Goal: Communication & Community: Answer question/provide support

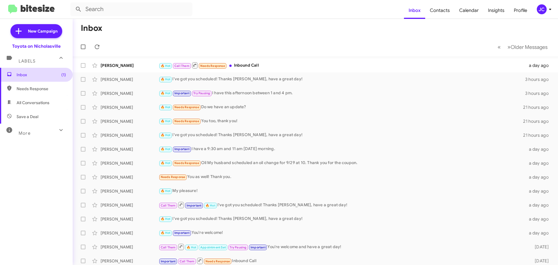
click at [35, 77] on span "Inbox (1)" at bounding box center [41, 75] width 49 height 6
click at [41, 33] on span "New Campaign" at bounding box center [43, 31] width 30 height 6
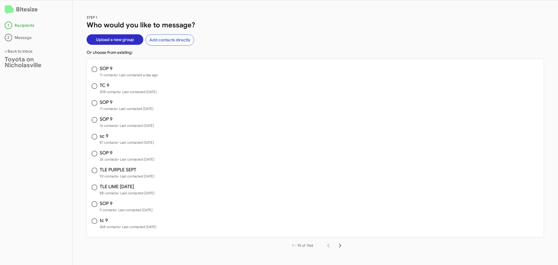
click at [115, 40] on span "Upload a new group" at bounding box center [115, 39] width 38 height 10
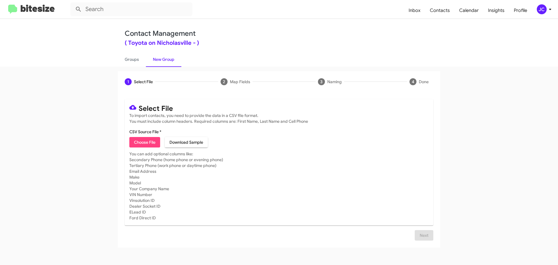
click at [144, 143] on span "Choose File" at bounding box center [144, 142] width 21 height 10
type input "sc 9"
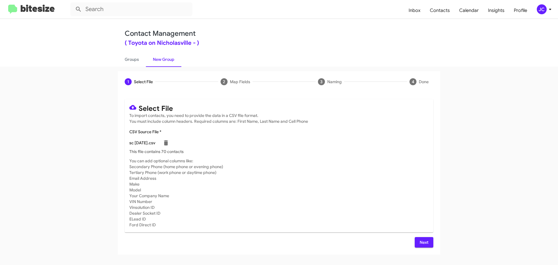
click at [422, 242] on span "Next" at bounding box center [423, 242] width 9 height 10
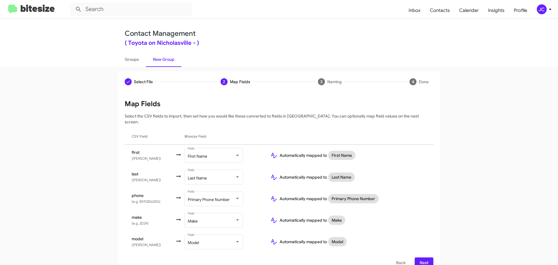
click at [426, 257] on span "Next" at bounding box center [423, 262] width 9 height 10
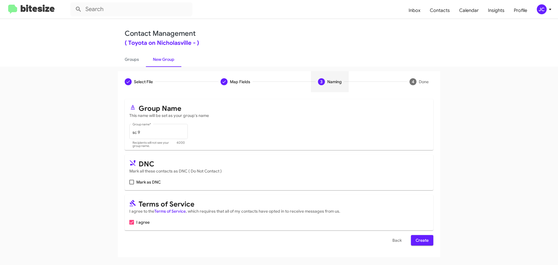
click at [417, 239] on span "Create" at bounding box center [421, 240] width 13 height 10
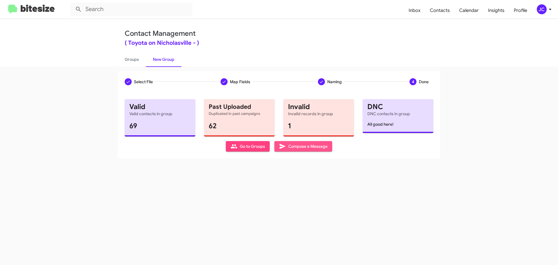
click at [311, 147] on span "Compose a Message" at bounding box center [303, 146] width 49 height 10
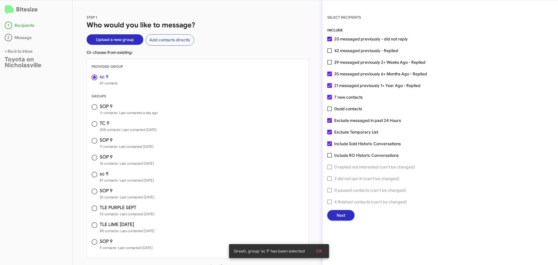
click at [332, 118] on label "Exclude messaged in past 24 Hours" at bounding box center [364, 120] width 74 height 7
click at [329, 123] on input "Exclude messaged in past 24 Hours" at bounding box center [329, 123] width 0 height 0
checkbox input "false"
click at [346, 214] on button "Next" at bounding box center [340, 215] width 27 height 10
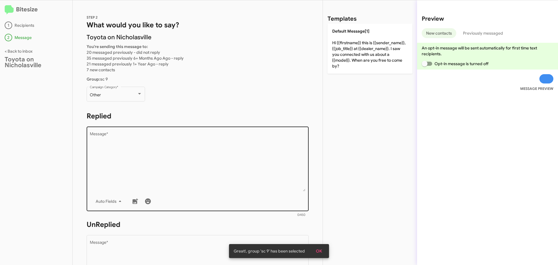
click at [146, 140] on textarea "Message *" at bounding box center [198, 161] width 216 height 59
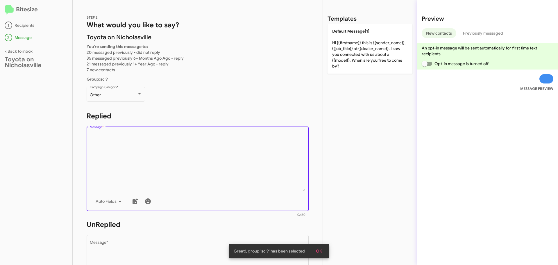
paste textarea "Hello {{firstname}}, this is [PERSON_NAME] at [GEOGRAPHIC_DATA] on [GEOGRAPHIC_…"
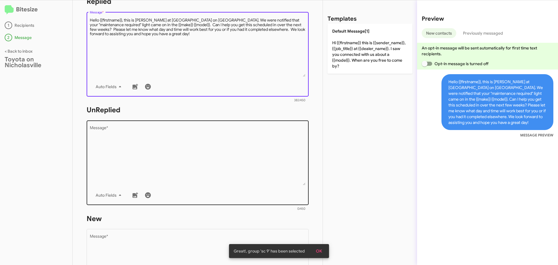
scroll to position [116, 0]
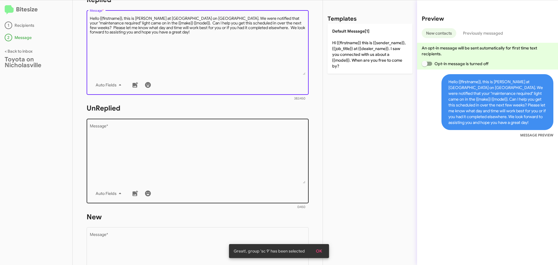
type textarea "Hello {{firstname}}, this is [PERSON_NAME] at [GEOGRAPHIC_DATA] on [GEOGRAPHIC_…"
click at [138, 146] on textarea "Message *" at bounding box center [198, 153] width 216 height 59
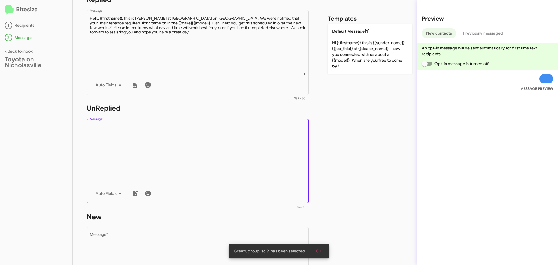
paste textarea "Hello {{firstname}}, this is [PERSON_NAME] at [GEOGRAPHIC_DATA] on [GEOGRAPHIC_…"
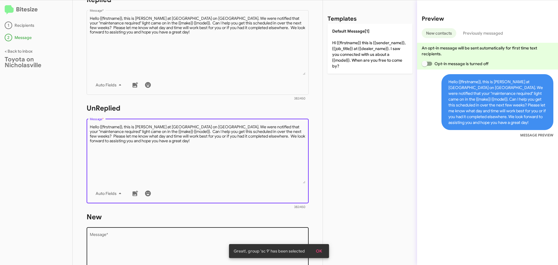
type textarea "Hello {{firstname}}, this is [PERSON_NAME] at [GEOGRAPHIC_DATA] on [GEOGRAPHIC_…"
click at [112, 249] on textarea "Message *" at bounding box center [198, 262] width 216 height 59
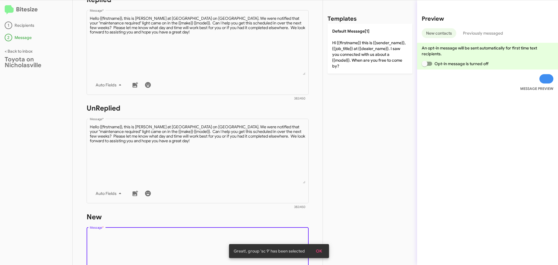
paste textarea "Hello {{firstname}}, this is [PERSON_NAME] at [GEOGRAPHIC_DATA] on [GEOGRAPHIC_…"
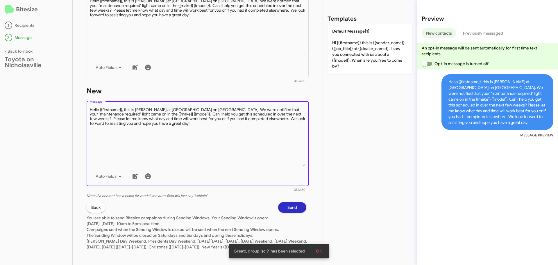
scroll to position [250, 0]
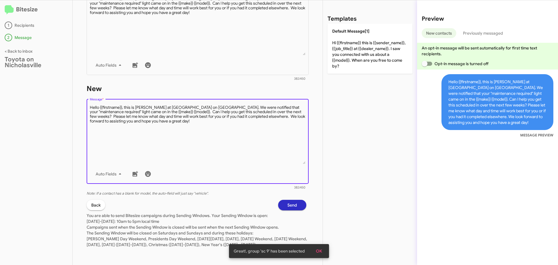
type textarea "Hello {{firstname}}, this is [PERSON_NAME] at [GEOGRAPHIC_DATA] on [GEOGRAPHIC_…"
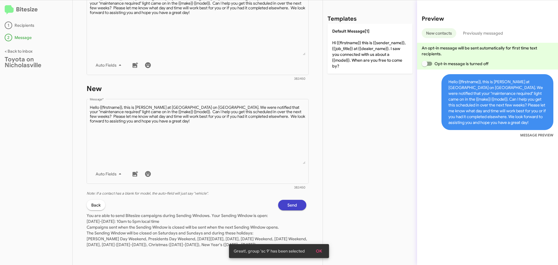
click at [295, 200] on button "Send" at bounding box center [292, 205] width 28 height 10
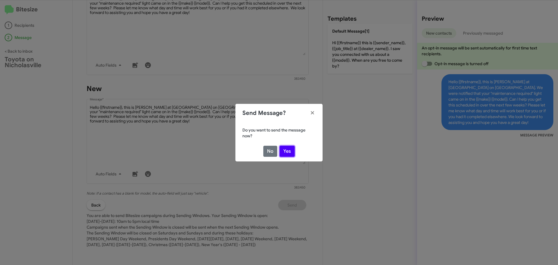
click at [289, 151] on button "Yes" at bounding box center [286, 151] width 15 height 11
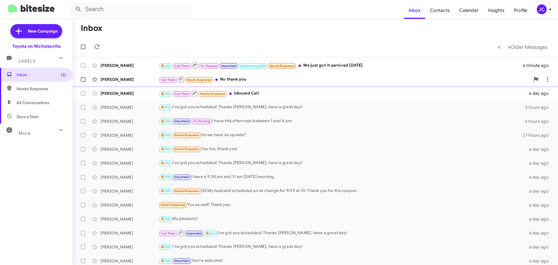
click at [117, 79] on div "[PERSON_NAME]" at bounding box center [129, 79] width 58 height 6
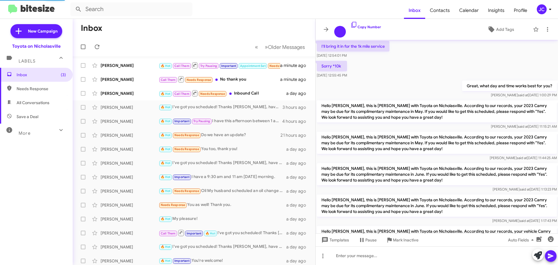
scroll to position [337, 0]
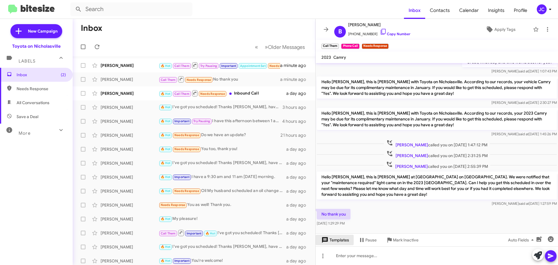
click at [342, 242] on span "Templates" at bounding box center [334, 239] width 29 height 10
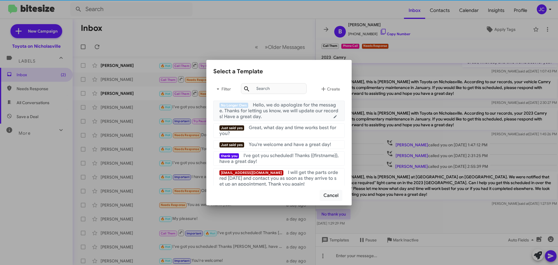
click at [275, 111] on span "Hello, we do apologize for the message. Thanks for letting us know, we will upd…" at bounding box center [278, 110] width 119 height 17
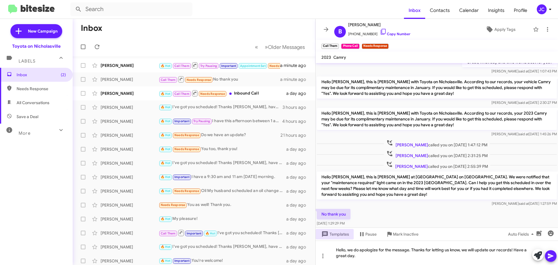
click at [552, 256] on icon at bounding box center [550, 255] width 6 height 5
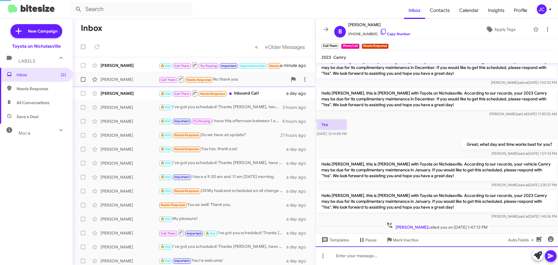
scroll to position [0, 0]
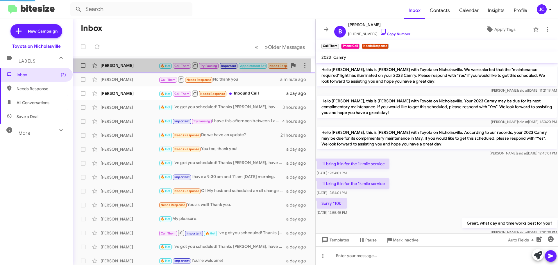
click at [129, 68] on div "[PERSON_NAME]" at bounding box center [129, 65] width 58 height 6
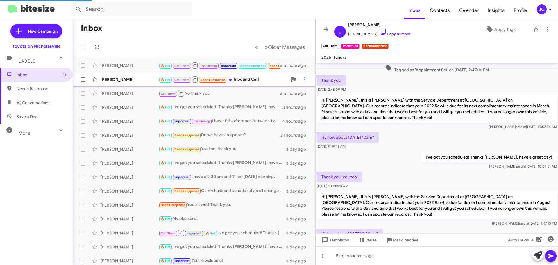
scroll to position [341, 0]
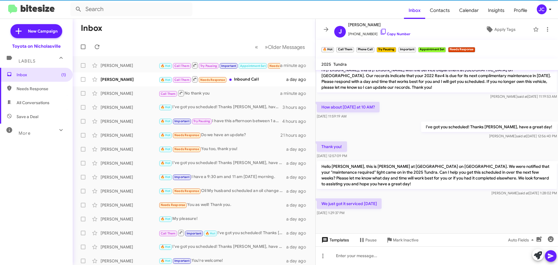
click at [341, 241] on span "Templates" at bounding box center [334, 239] width 29 height 10
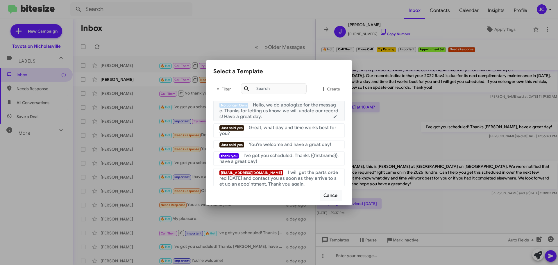
click at [289, 103] on span "Hello, we do apologize for the message. Thanks for letting us know, we will upd…" at bounding box center [278, 110] width 119 height 17
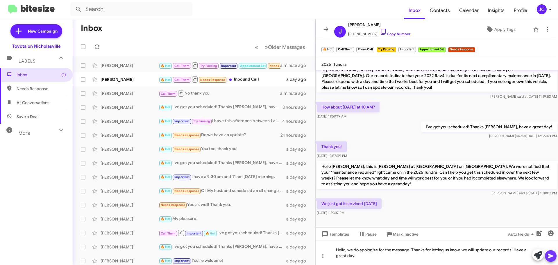
click at [551, 258] on icon at bounding box center [550, 255] width 7 height 7
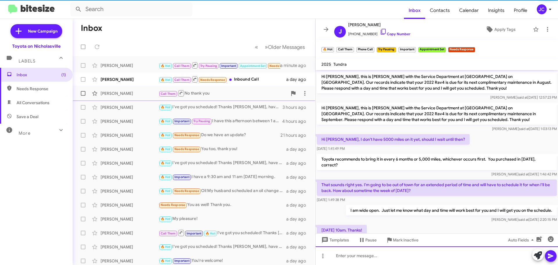
scroll to position [29, 0]
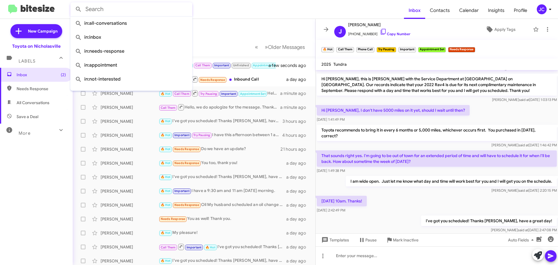
click at [145, 10] on input "text" at bounding box center [131, 9] width 122 height 14
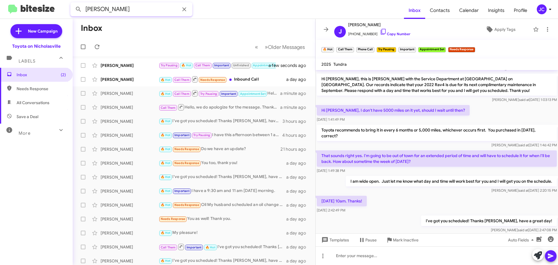
type input "[PERSON_NAME]"
click at [73, 3] on button at bounding box center [79, 9] width 12 height 12
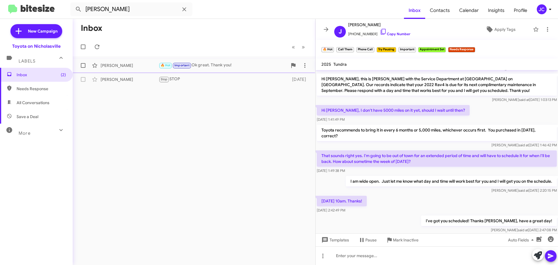
click at [141, 62] on div "[PERSON_NAME] 🔥 Hot Important Ok great. Thank you! [DATE]" at bounding box center [193, 66] width 233 height 12
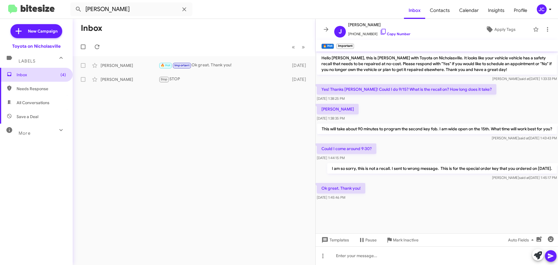
click at [37, 77] on span "Inbox (4)" at bounding box center [41, 75] width 49 height 6
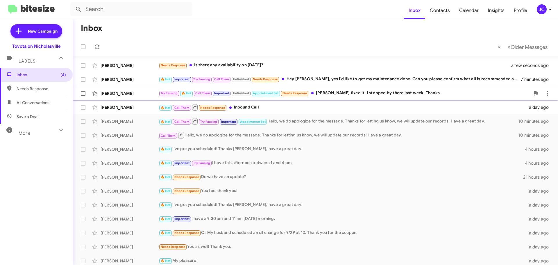
click at [111, 96] on div "[PERSON_NAME]" at bounding box center [129, 93] width 58 height 6
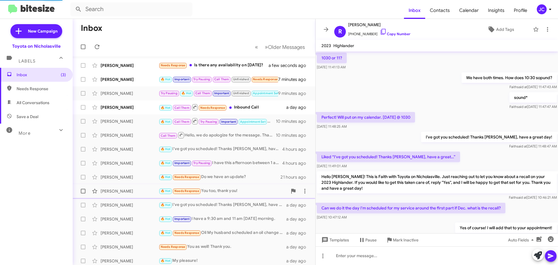
scroll to position [283, 0]
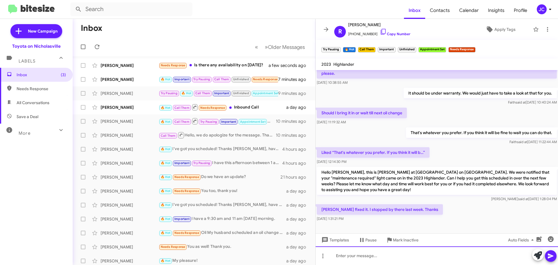
click at [362, 262] on div at bounding box center [436, 255] width 242 height 19
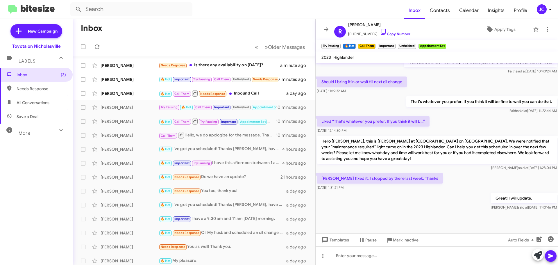
scroll to position [763, 0]
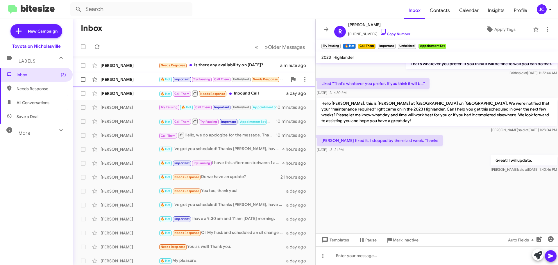
click at [108, 81] on div "[PERSON_NAME]" at bounding box center [129, 79] width 58 height 6
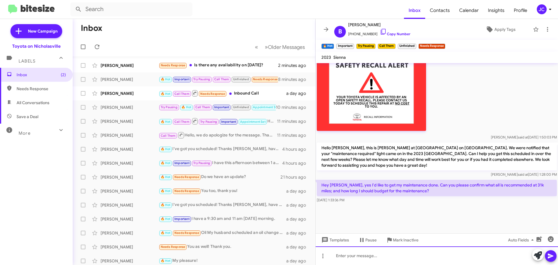
click at [358, 258] on div at bounding box center [436, 255] width 242 height 19
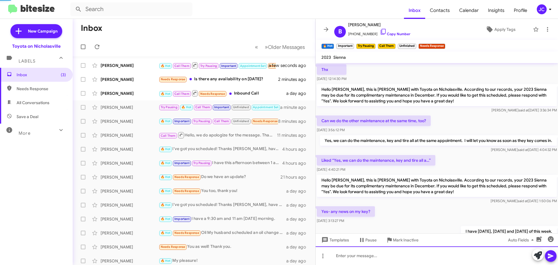
scroll to position [29, 0]
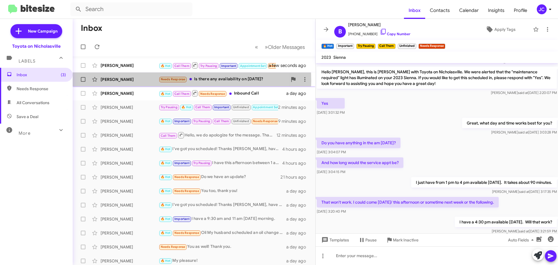
click at [115, 81] on div "[PERSON_NAME]" at bounding box center [129, 79] width 58 height 6
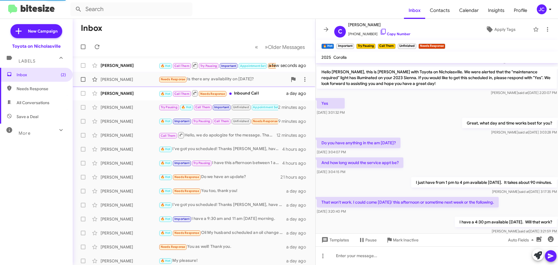
scroll to position [165, 0]
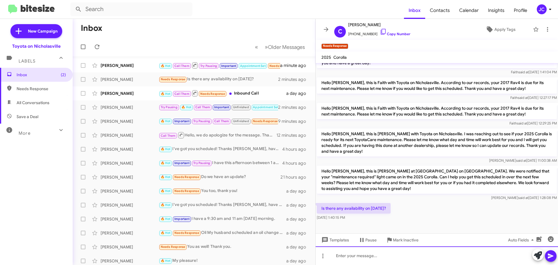
click at [397, 256] on div at bounding box center [436, 255] width 242 height 19
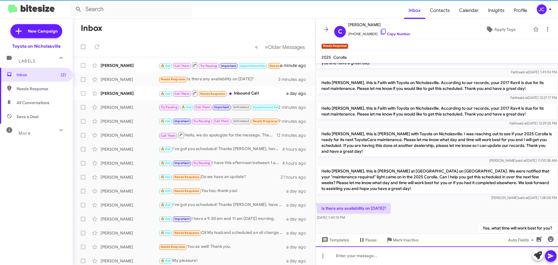
scroll to position [0, 0]
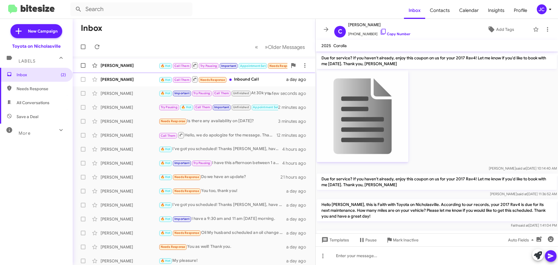
click at [131, 66] on div "[PERSON_NAME]" at bounding box center [129, 65] width 58 height 6
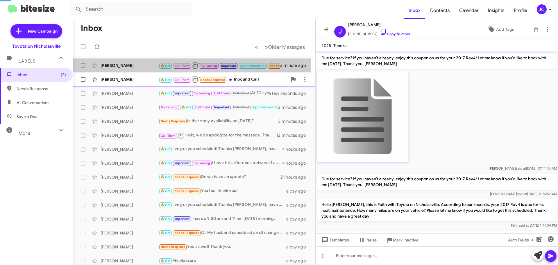
scroll to position [338, 0]
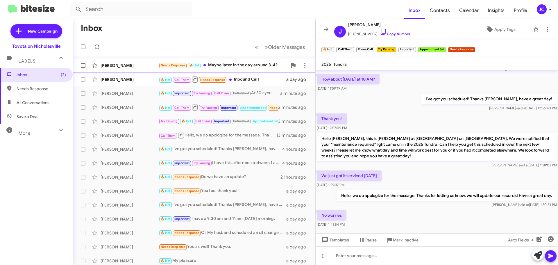
click at [142, 67] on div "[PERSON_NAME]" at bounding box center [129, 65] width 58 height 6
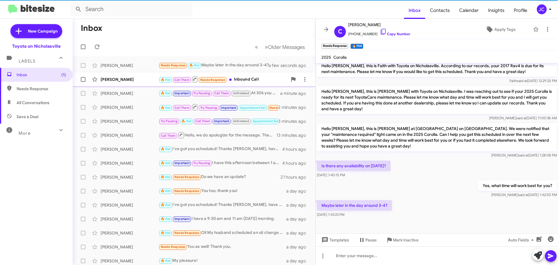
scroll to position [207, 0]
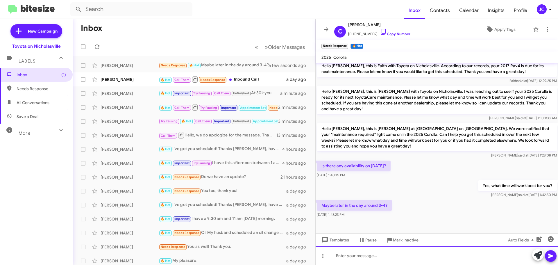
click at [358, 250] on div at bounding box center [436, 255] width 242 height 19
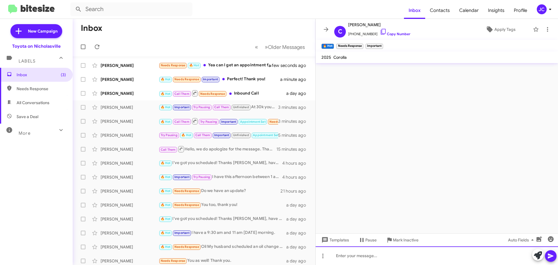
scroll to position [0, 0]
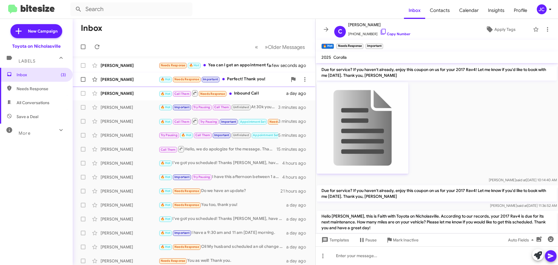
click at [117, 81] on div "[PERSON_NAME]" at bounding box center [129, 79] width 58 height 6
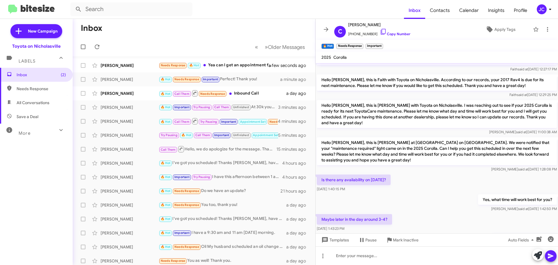
scroll to position [203, 0]
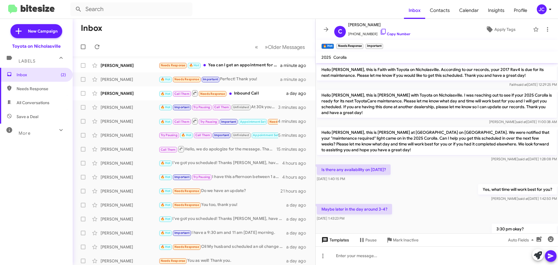
click at [351, 240] on button "Templates" at bounding box center [334, 239] width 38 height 10
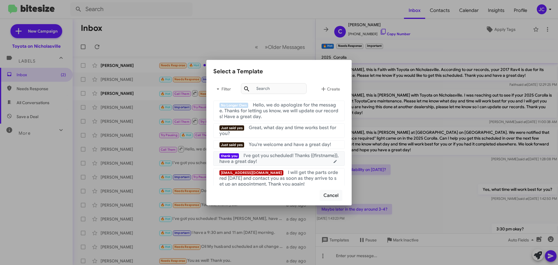
click at [284, 158] on div "thank you I've got you scheduled! Thanks {{firstname}}, have a great day!" at bounding box center [278, 158] width 119 height 12
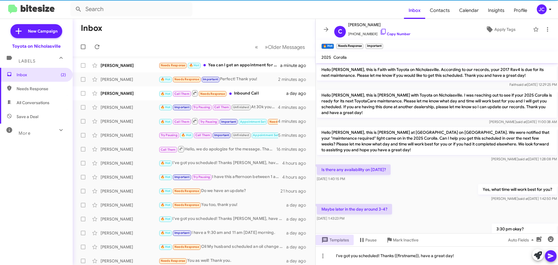
click at [552, 256] on icon at bounding box center [550, 255] width 6 height 5
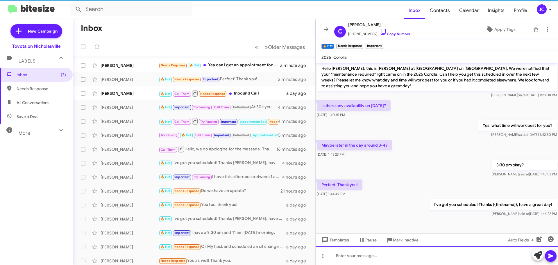
scroll to position [271, 0]
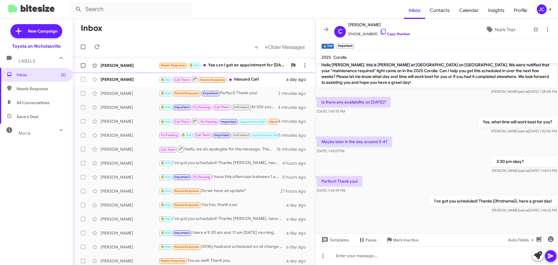
click at [111, 64] on div "[PERSON_NAME]" at bounding box center [129, 65] width 58 height 6
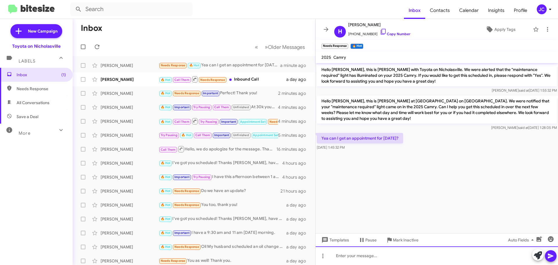
click at [408, 257] on div at bounding box center [436, 255] width 242 height 19
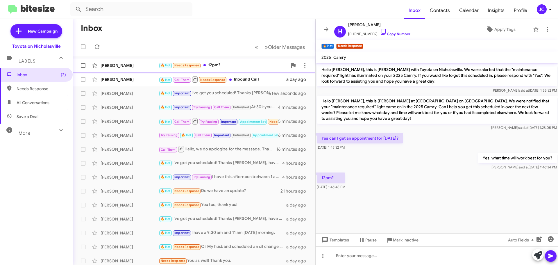
click at [119, 62] on div "[PERSON_NAME]" at bounding box center [129, 65] width 58 height 6
click at [333, 240] on span "Templates" at bounding box center [334, 239] width 29 height 10
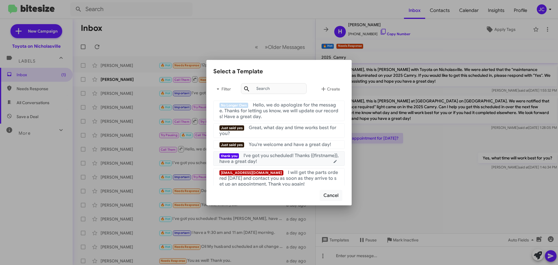
click at [262, 159] on span "I've got you scheduled! Thanks {{firstname}}, have a great day!" at bounding box center [278, 158] width 119 height 12
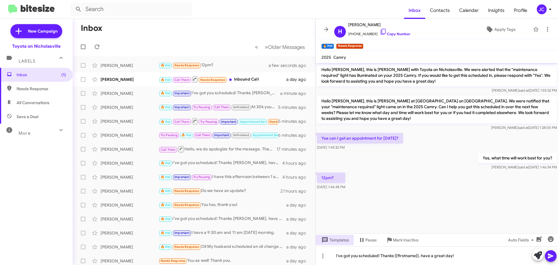
click at [550, 254] on icon at bounding box center [550, 255] width 7 height 7
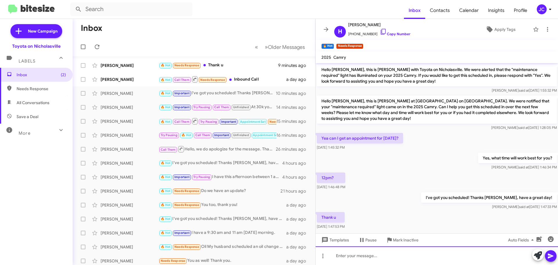
scroll to position [8, 0]
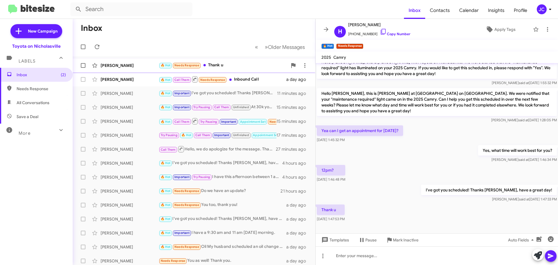
click at [115, 67] on div "[PERSON_NAME]" at bounding box center [129, 65] width 58 height 6
